Goal: Check status: Check status

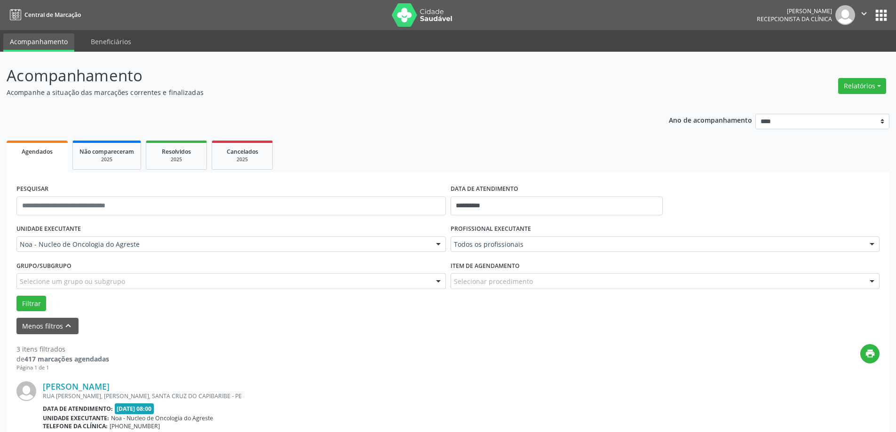
scroll to position [10, 0]
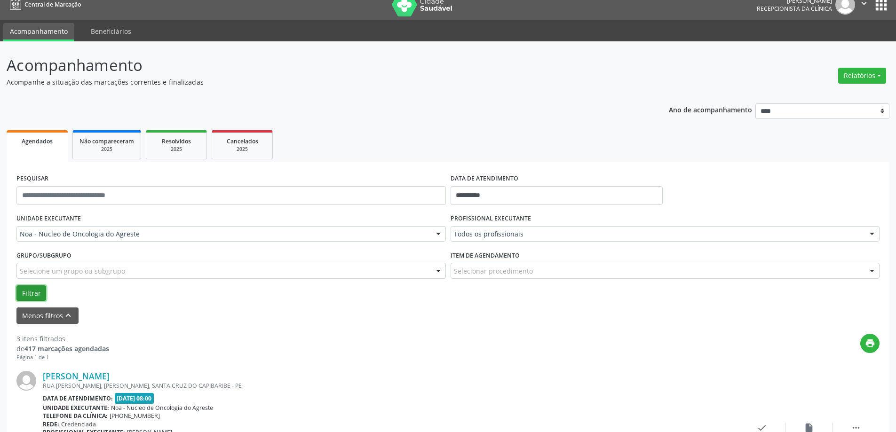
click at [40, 296] on button "Filtrar" at bounding box center [31, 294] width 30 height 16
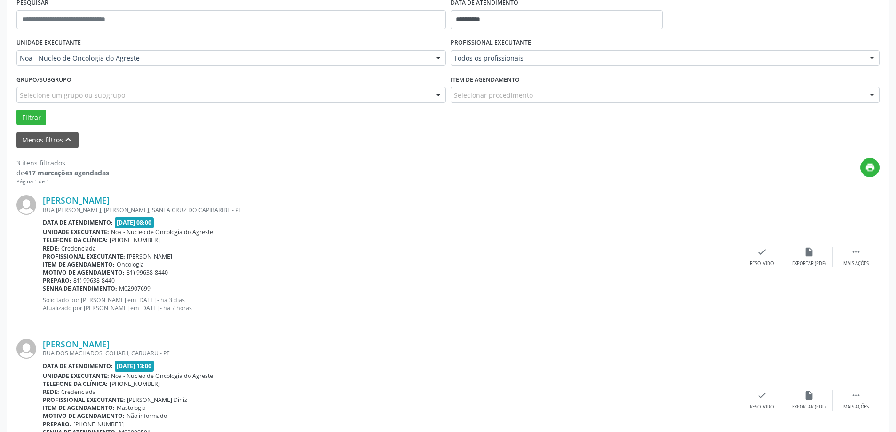
scroll to position [57, 0]
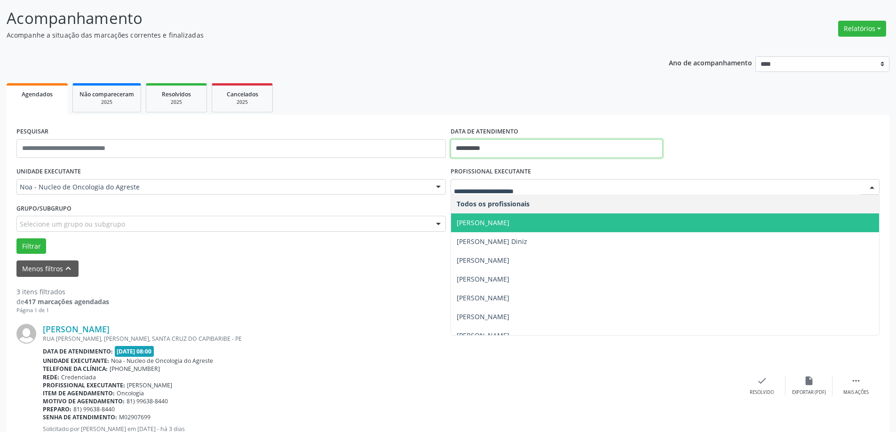
click at [535, 150] on input "**********" at bounding box center [557, 148] width 212 height 19
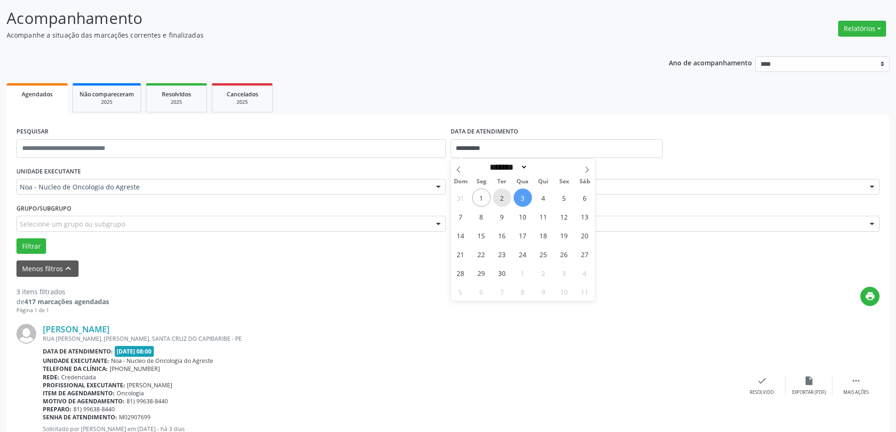
click at [503, 197] on span "2" at bounding box center [502, 198] width 18 height 18
type input "**********"
click at [32, 247] on button "Filtrar" at bounding box center [31, 247] width 30 height 16
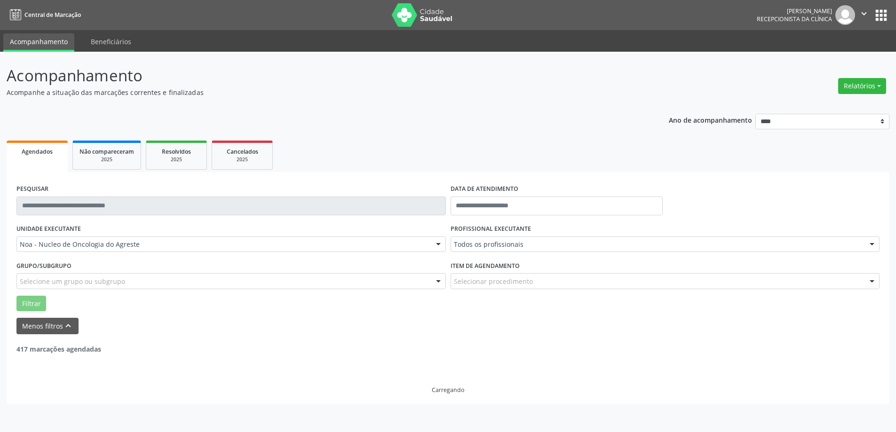
scroll to position [0, 0]
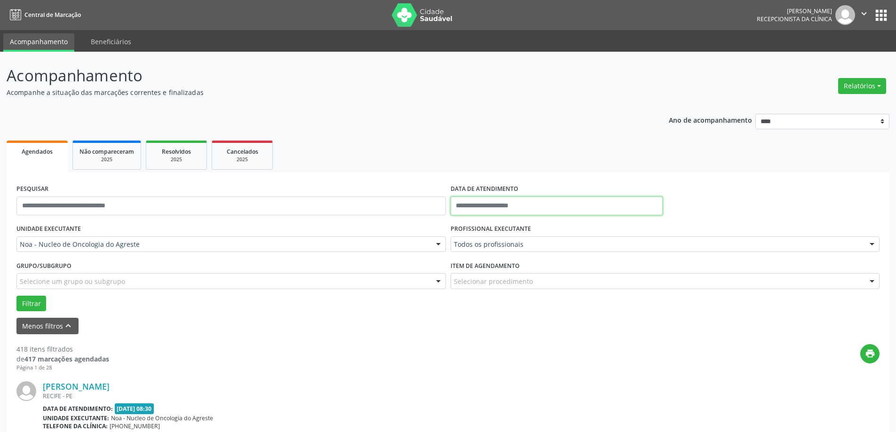
click at [515, 203] on input "text" at bounding box center [557, 206] width 212 height 19
click at [500, 252] on span "2" at bounding box center [502, 255] width 18 height 18
type input "**********"
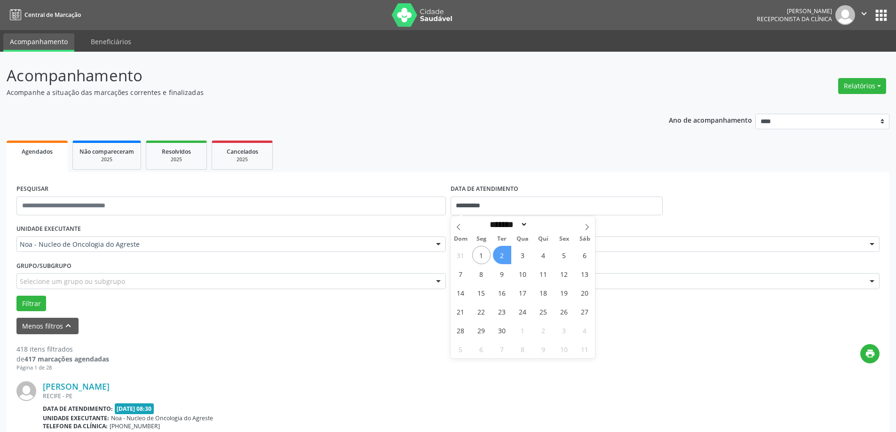
click at [500, 252] on span "2" at bounding box center [502, 255] width 18 height 18
click at [27, 299] on button "Filtrar" at bounding box center [31, 304] width 30 height 16
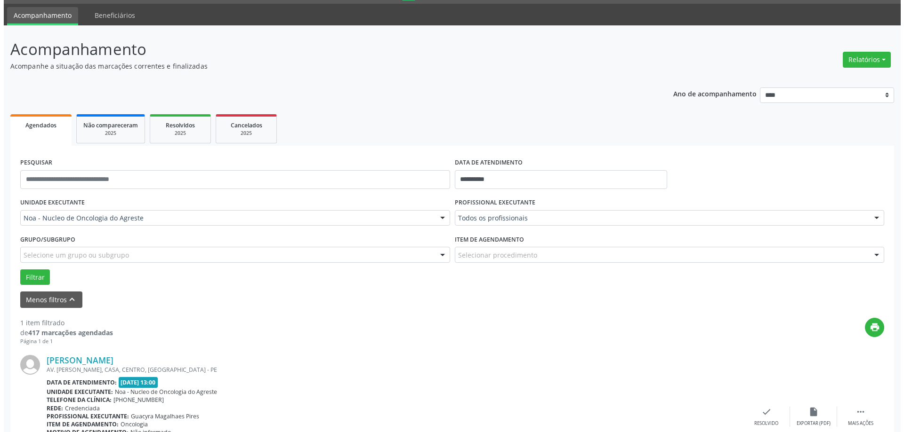
scroll to position [99, 0]
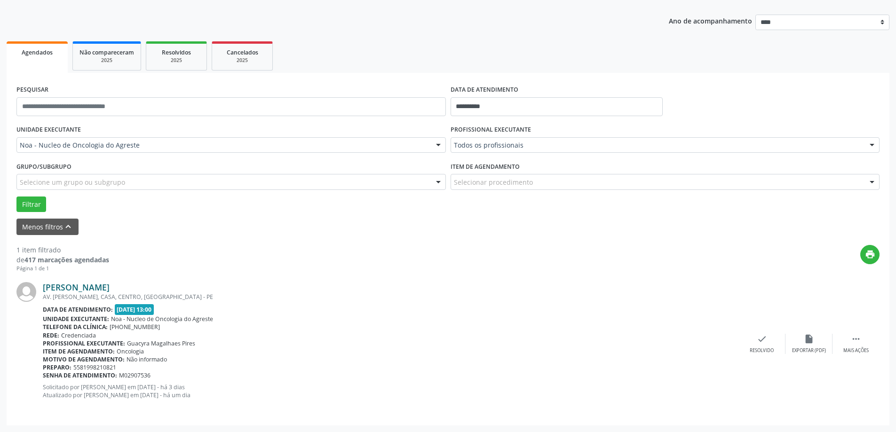
click at [104, 288] on link "[PERSON_NAME]" at bounding box center [76, 287] width 67 height 10
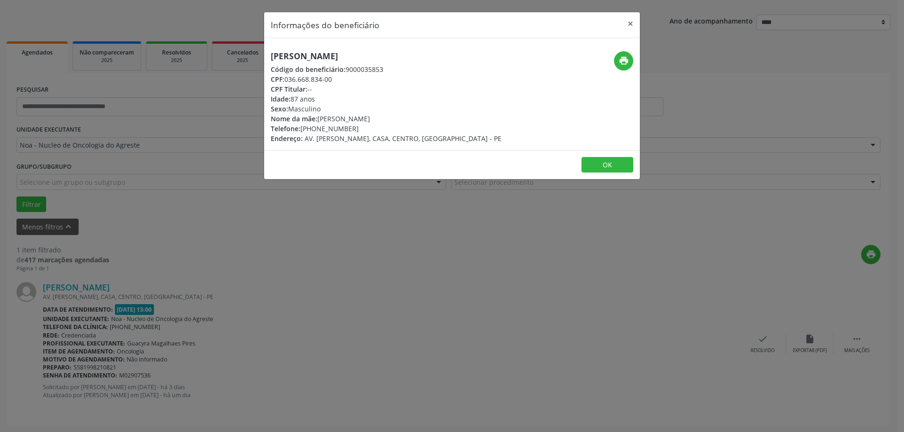
drag, startPoint x: 269, startPoint y: 59, endPoint x: 422, endPoint y: 54, distance: 152.6
click at [422, 54] on div "[PERSON_NAME] Código do beneficiário: 9000035853 CPF: 036.668.834-00 CPF Titula…" at bounding box center [389, 97] width 250 height 92
copy h5 "[PERSON_NAME]"
